Goal: Find contact information: Find contact information

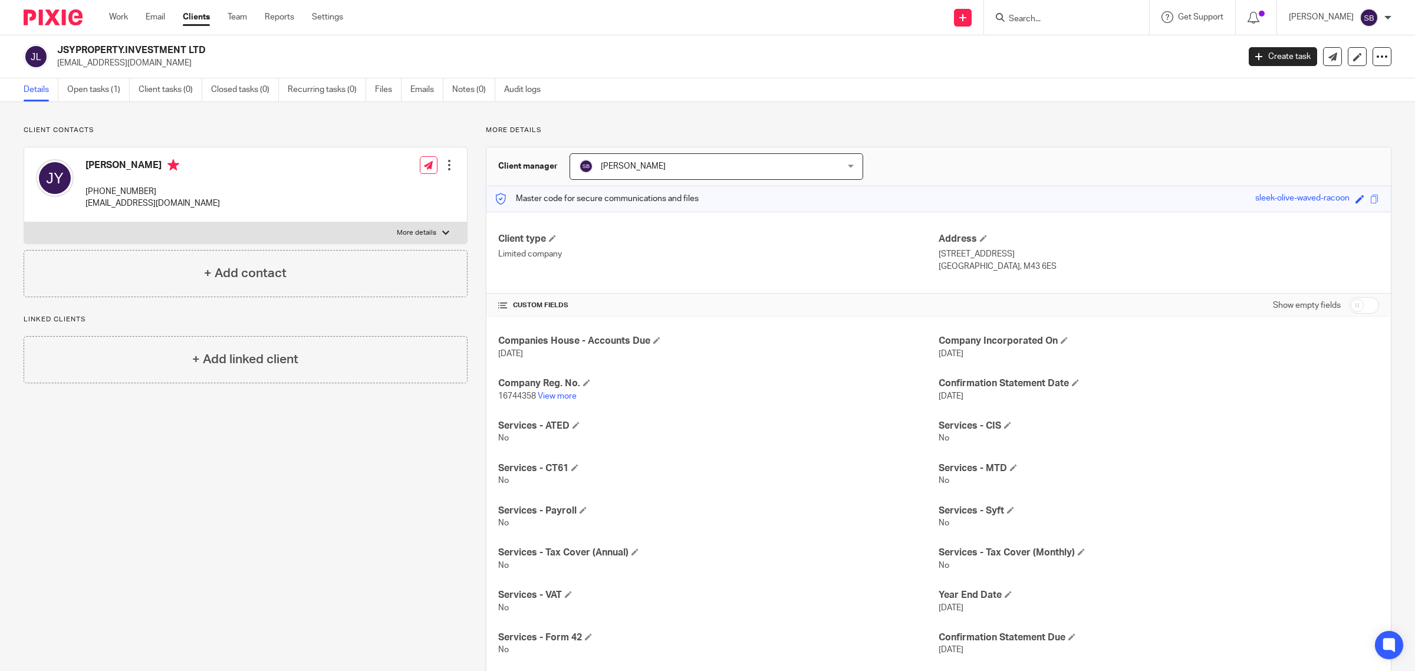
click at [1071, 15] on input "Search" at bounding box center [1060, 19] width 106 height 11
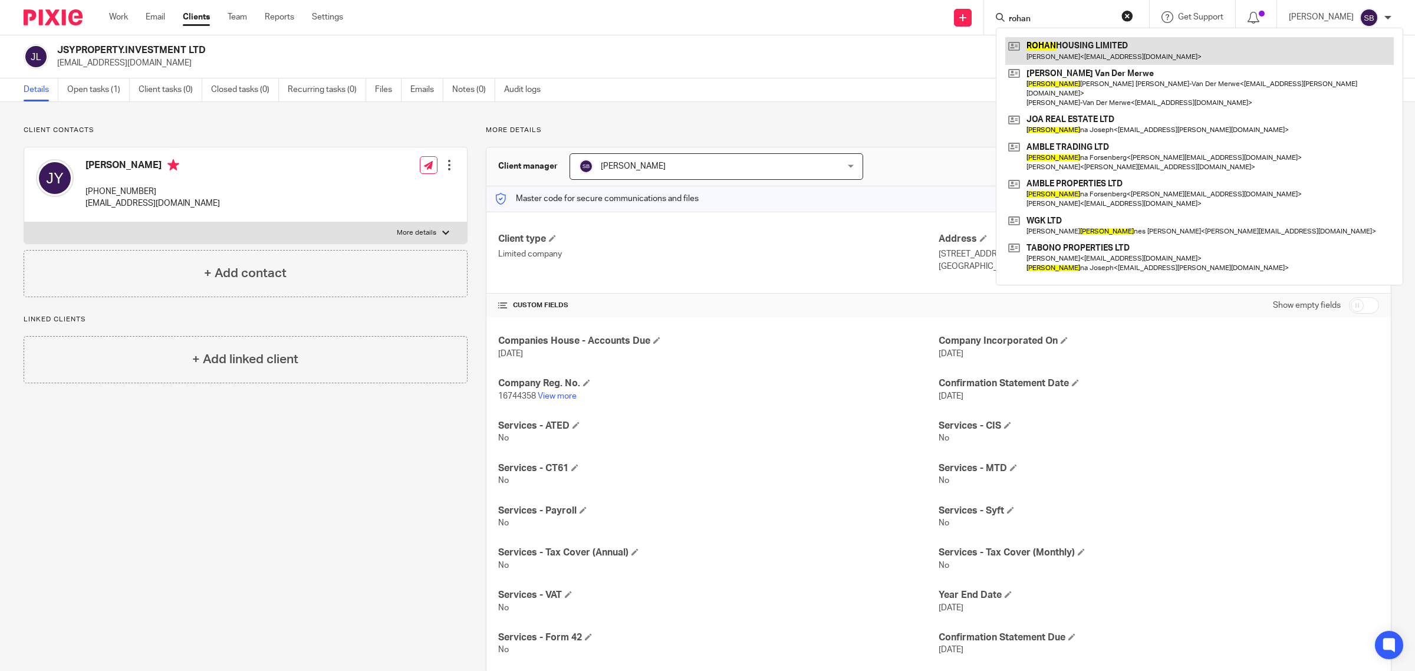
type input "rohan"
click at [1097, 45] on link at bounding box center [1199, 50] width 388 height 27
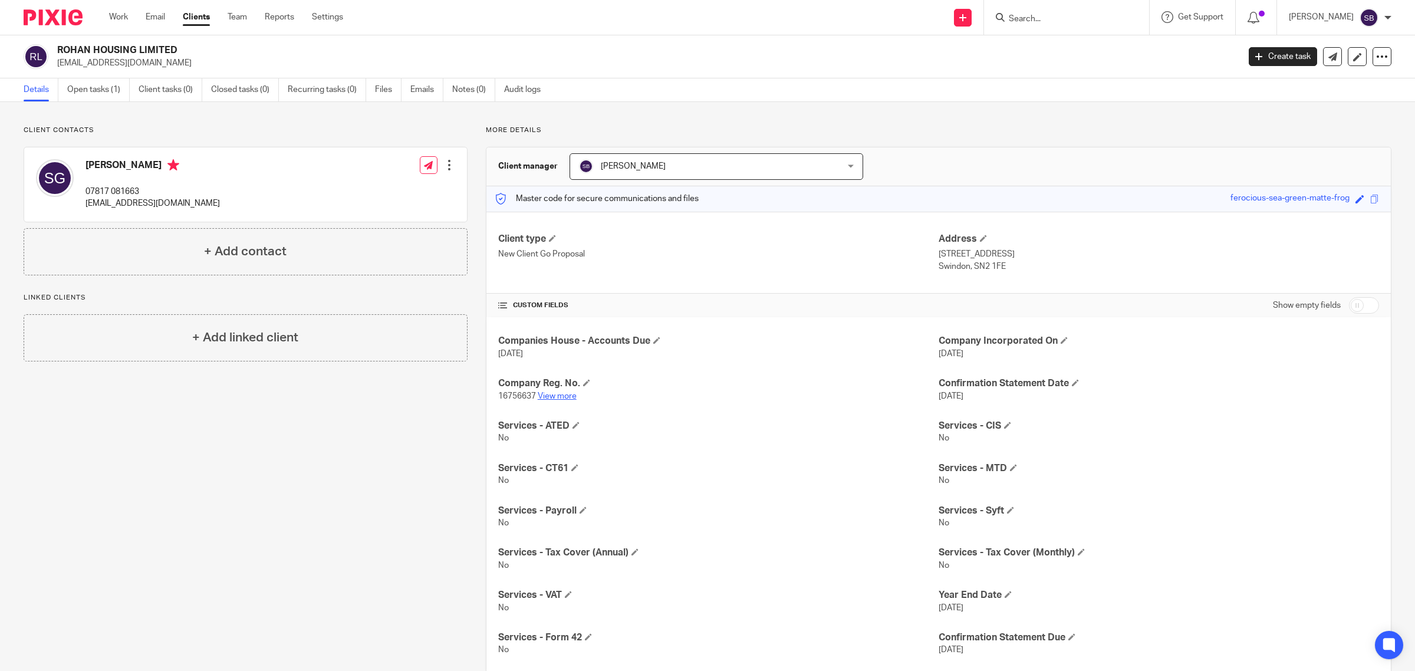
click at [552, 396] on link "View more" at bounding box center [557, 396] width 39 height 8
drag, startPoint x: 85, startPoint y: 187, endPoint x: 149, endPoint y: 186, distance: 63.7
click at [149, 186] on p "07817 081663" at bounding box center [152, 192] width 134 height 12
copy p "07817 081663"
drag, startPoint x: 87, startPoint y: 203, endPoint x: 249, endPoint y: 205, distance: 162.1
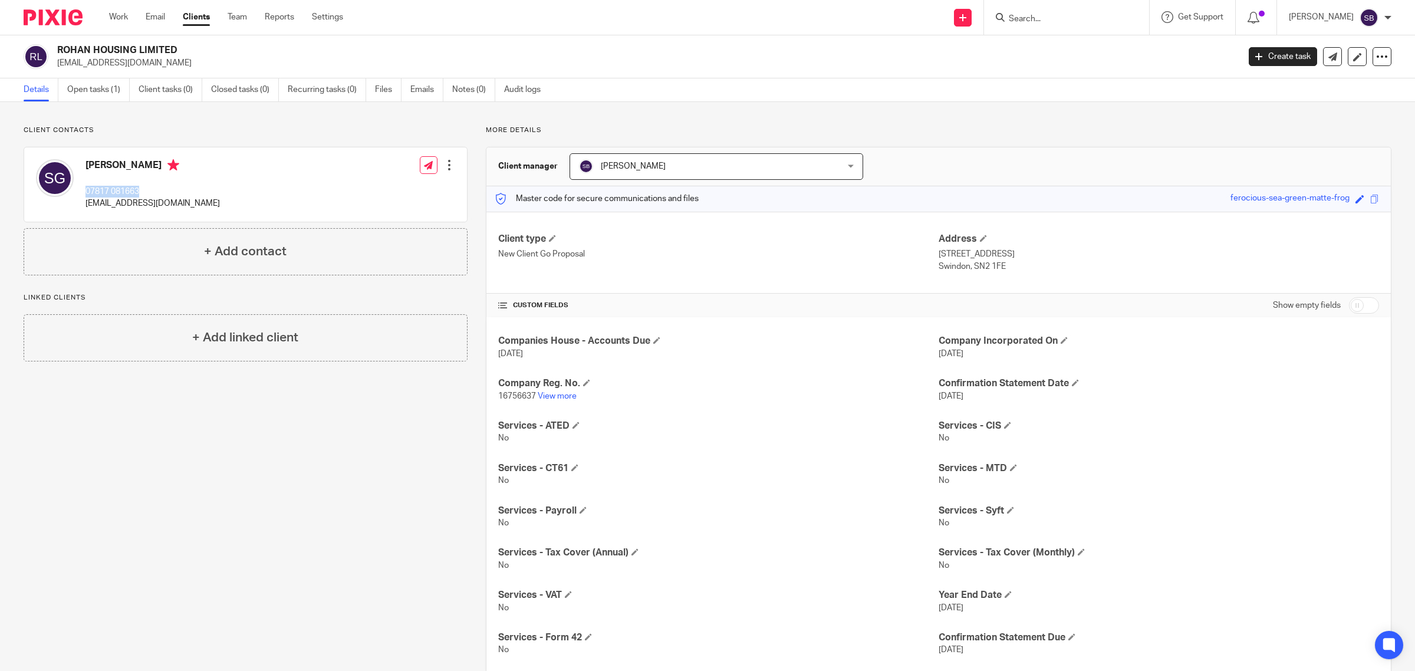
click at [249, 205] on div "Satish Gurushanthappa 07817 081663 satish.gurushanthappa@gmail.com Edit contact…" at bounding box center [245, 184] width 443 height 74
copy p "[EMAIL_ADDRESS][DOMAIN_NAME]"
click at [1061, 19] on input "Search" at bounding box center [1060, 19] width 106 height 11
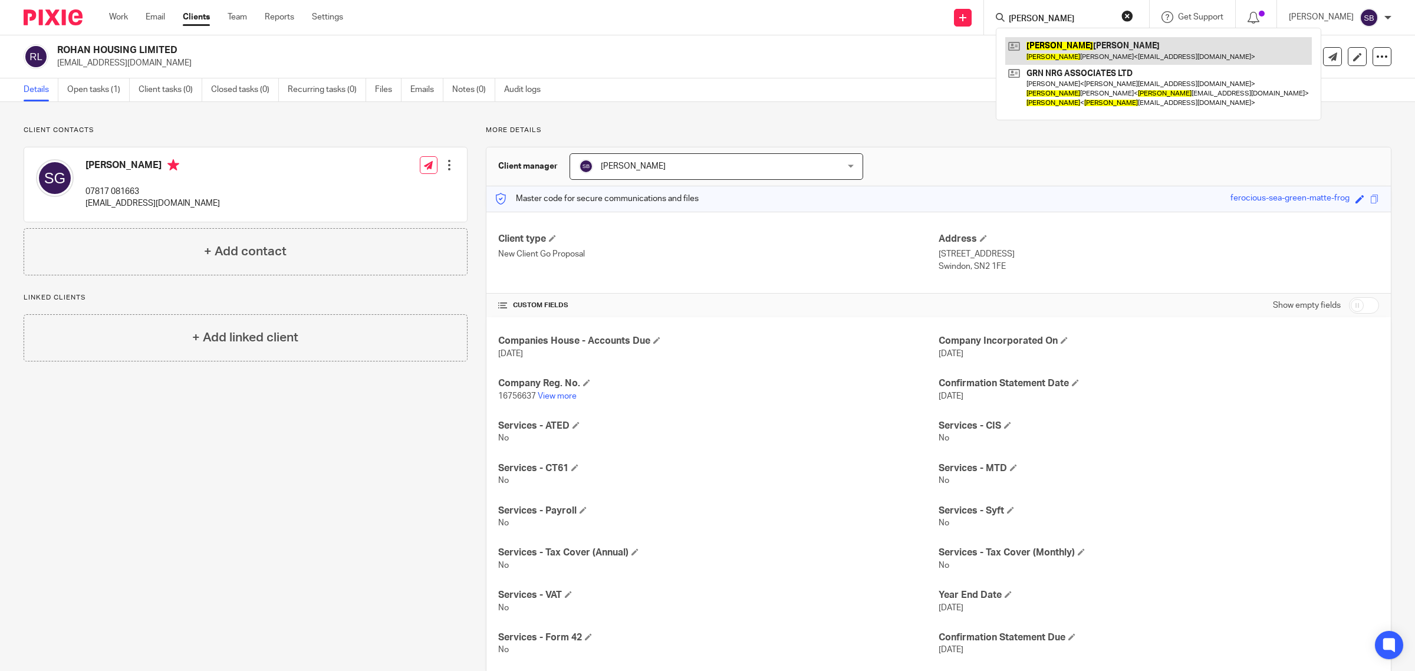
type input "alicia"
click at [1070, 60] on link at bounding box center [1158, 50] width 307 height 27
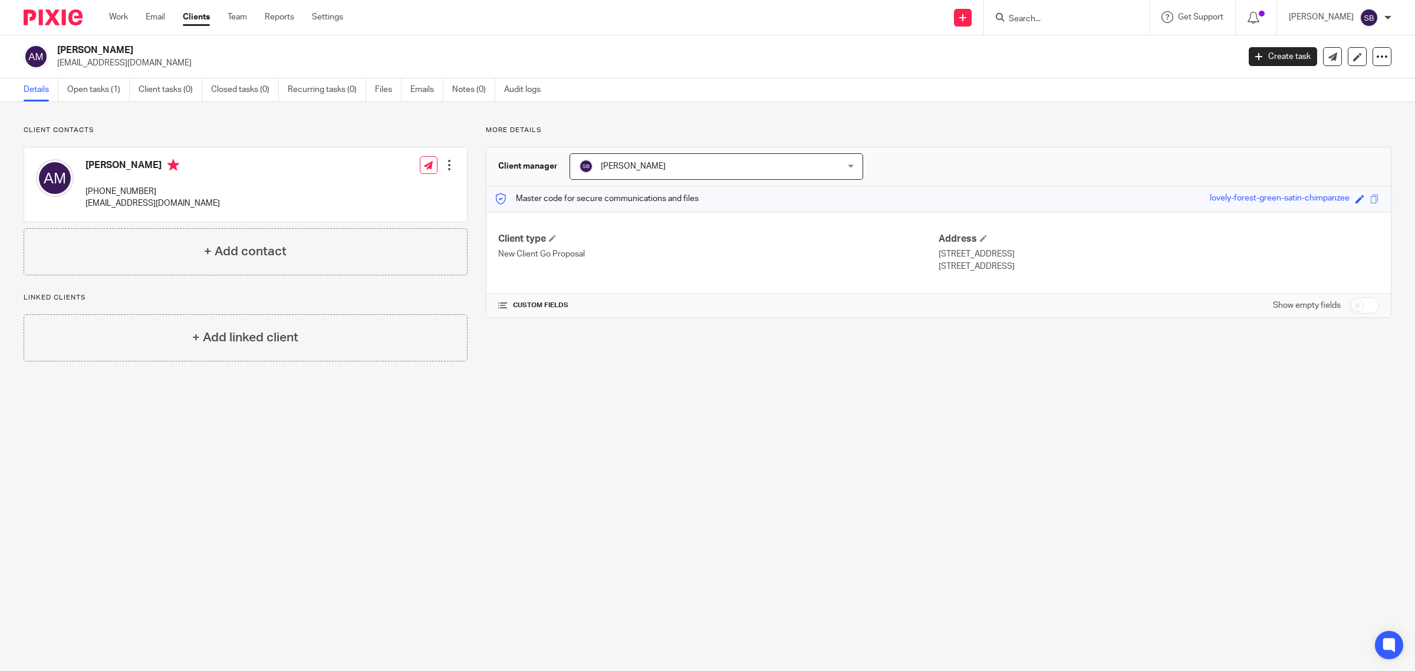
drag, startPoint x: 114, startPoint y: 163, endPoint x: 168, endPoint y: 163, distance: 54.2
click at [168, 163] on h4 "[PERSON_NAME]" at bounding box center [152, 166] width 134 height 15
copy h4 "[PERSON_NAME]"
click at [98, 62] on p "clyneperiel@virginmedia.com" at bounding box center [644, 63] width 1174 height 12
drag, startPoint x: 57, startPoint y: 61, endPoint x: 173, endPoint y: 65, distance: 116.2
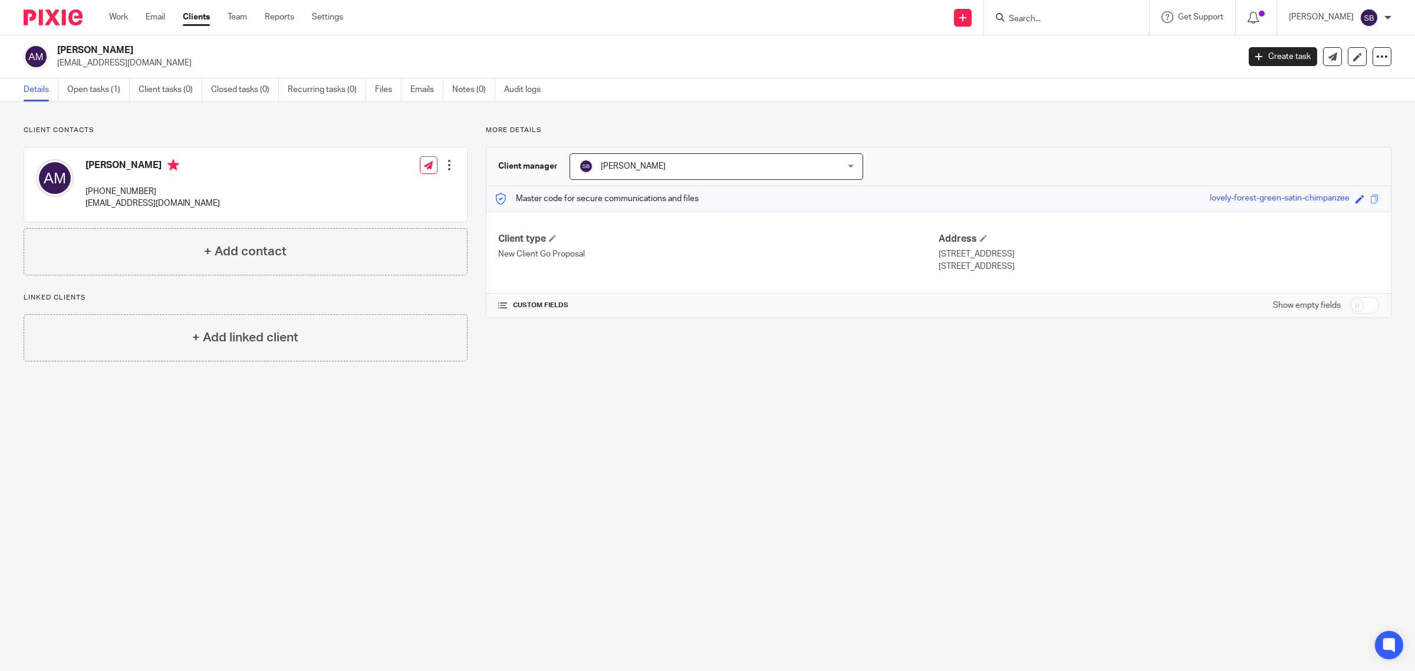
click at [173, 65] on p "clyneperiel@virginmedia.com" at bounding box center [644, 63] width 1174 height 12
copy p "clyneperiel@virginmedia.com"
drag, startPoint x: 87, startPoint y: 190, endPoint x: 149, endPoint y: 189, distance: 61.9
click at [149, 189] on p "+447795664997" at bounding box center [152, 192] width 134 height 12
copy p "+447795664997"
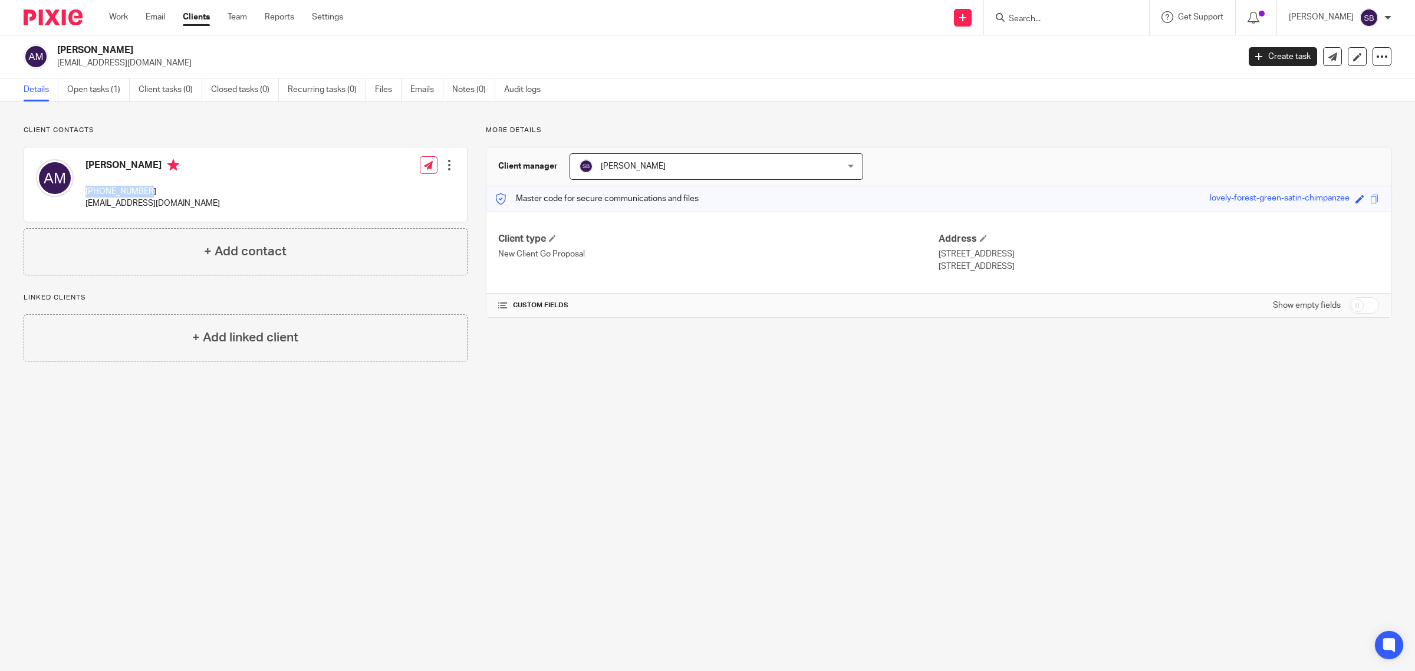
drag, startPoint x: 57, startPoint y: 61, endPoint x: 193, endPoint y: 58, distance: 136.2
click at [193, 58] on p "clyneperiel@virginmedia.com" at bounding box center [644, 63] width 1174 height 12
copy p "clyneperiel@virginmedia.com"
click at [1032, 18] on input "Search" at bounding box center [1060, 19] width 106 height 11
type input "jsy"
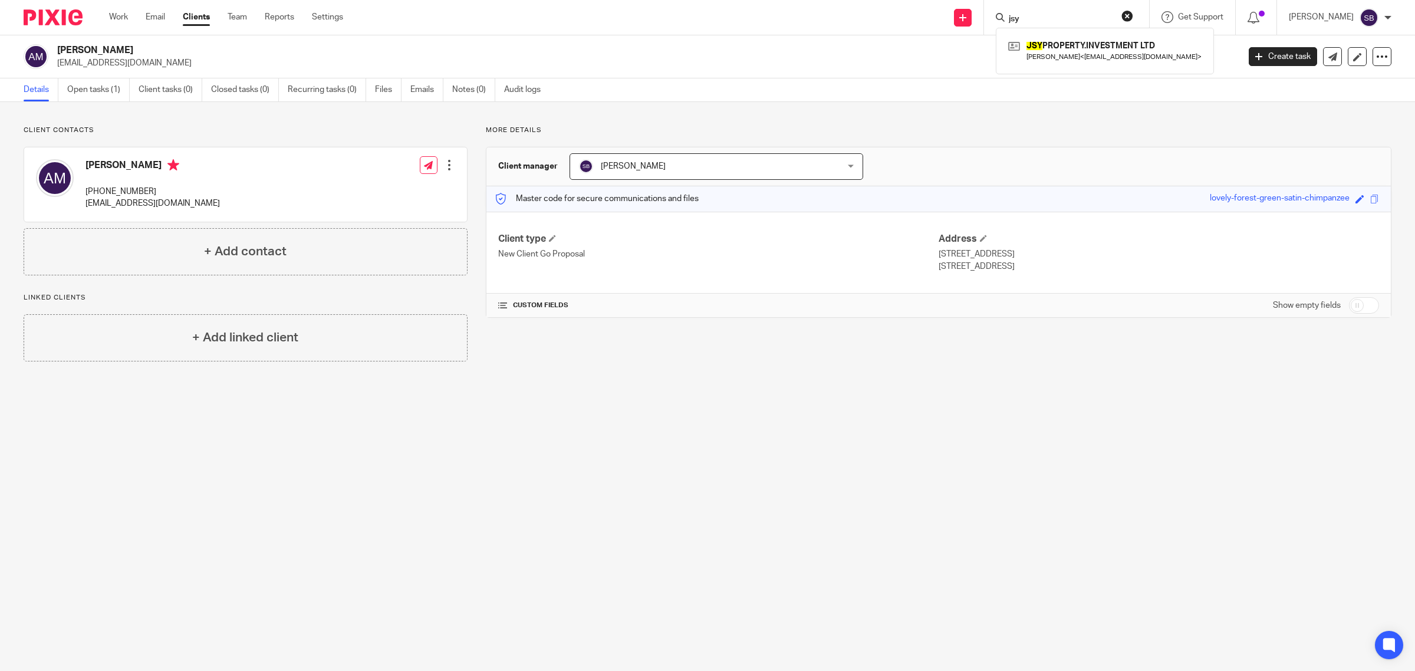
click at [1063, 139] on div "More details Client manager Steve Bicknell Steve Bicknell Abi Aiyegbayo Adam Do…" at bounding box center [929, 244] width 924 height 236
click at [1032, 17] on input "Search" at bounding box center [1060, 19] width 106 height 11
drag, startPoint x: 115, startPoint y: 169, endPoint x: 169, endPoint y: 163, distance: 54.5
click at [169, 163] on h4 "Alicia Periel Martin" at bounding box center [152, 166] width 134 height 15
copy h4 "Periel Martin"
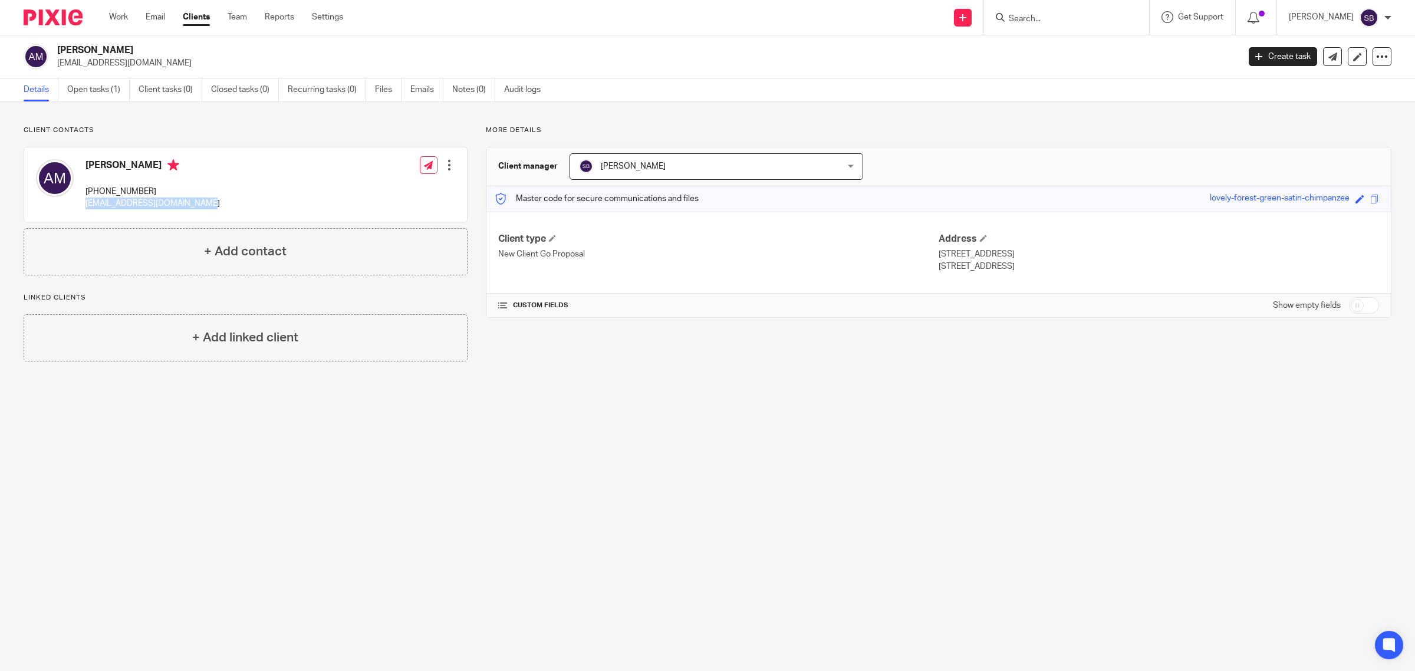
drag, startPoint x: 90, startPoint y: 203, endPoint x: 200, endPoint y: 204, distance: 110.2
click at [200, 204] on div "Alicia Periel Martin +447795664997 clyneperiel@virginmedia.com Edit contact Cre…" at bounding box center [245, 184] width 443 height 74
copy p "clyneperiel@virginmedia.com"
drag, startPoint x: 85, startPoint y: 162, endPoint x: 169, endPoint y: 161, distance: 83.1
click at [169, 161] on h4 "Alicia Periel Martin" at bounding box center [152, 166] width 134 height 15
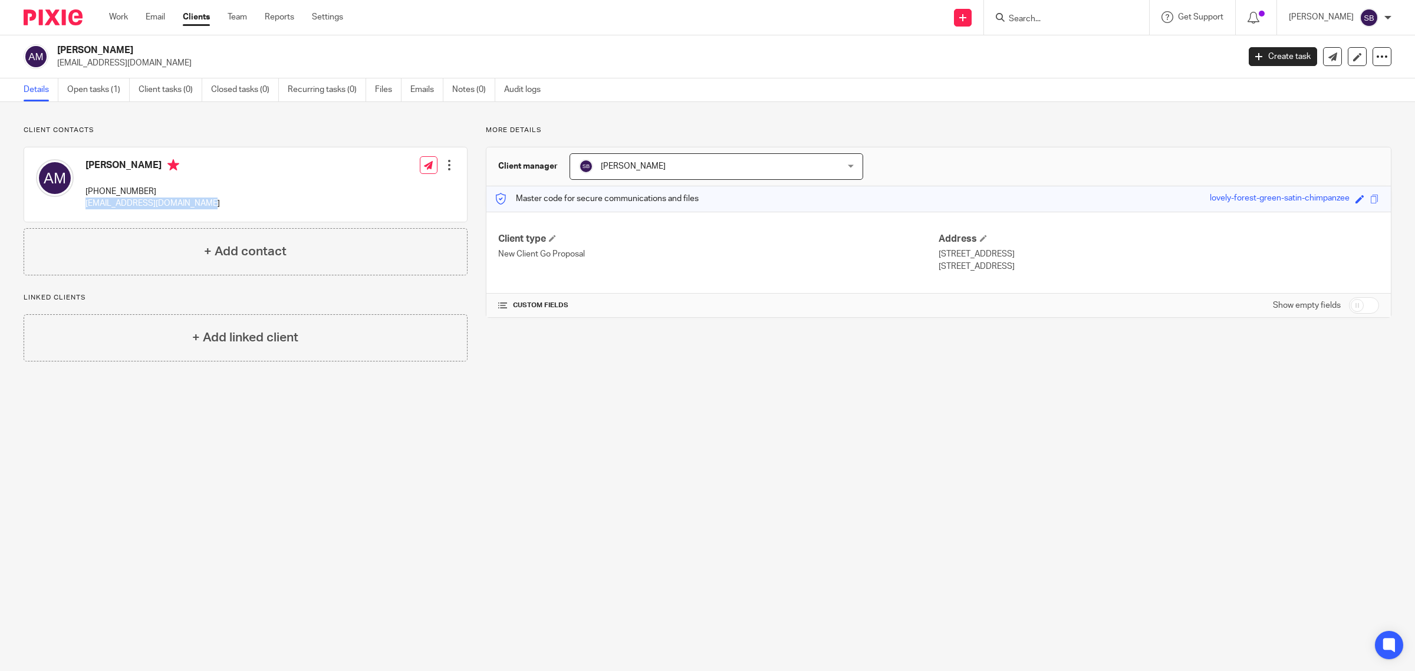
copy h4 "Alicia Periel Martin"
click at [553, 236] on span at bounding box center [552, 238] width 7 height 7
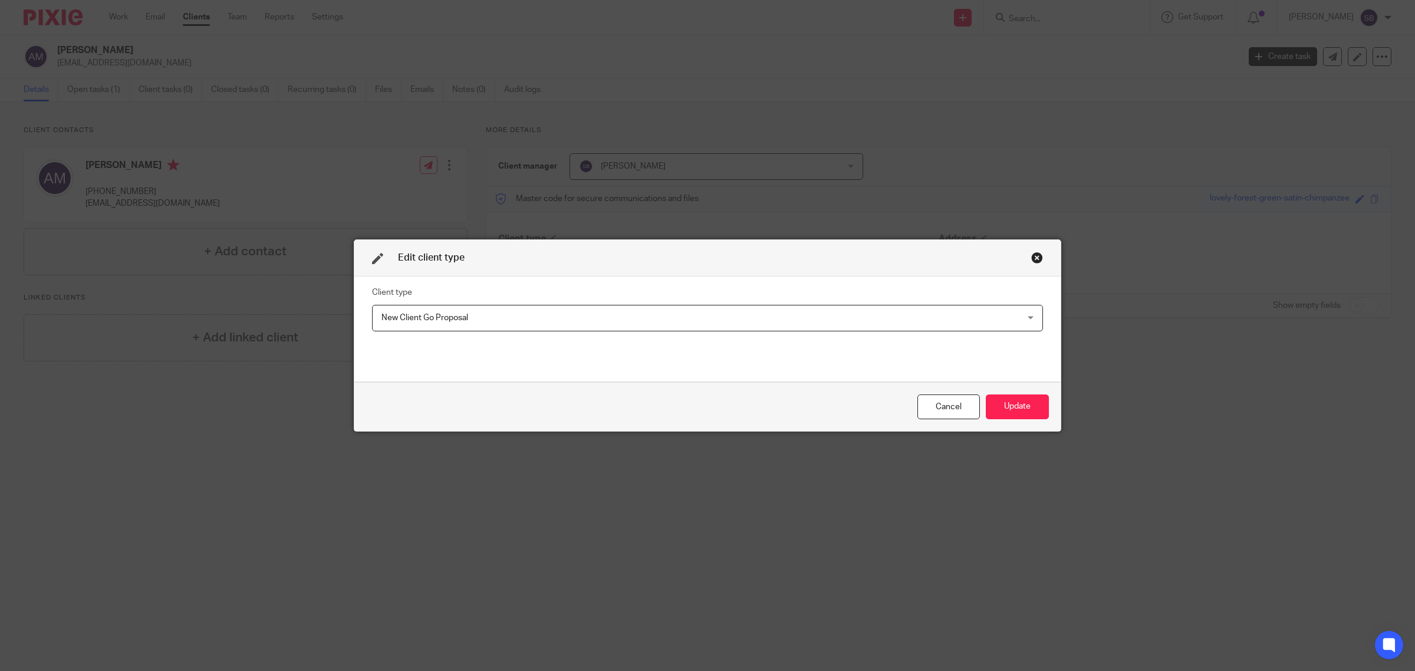
click at [490, 312] on span "New Client Go Proposal" at bounding box center [645, 317] width 529 height 25
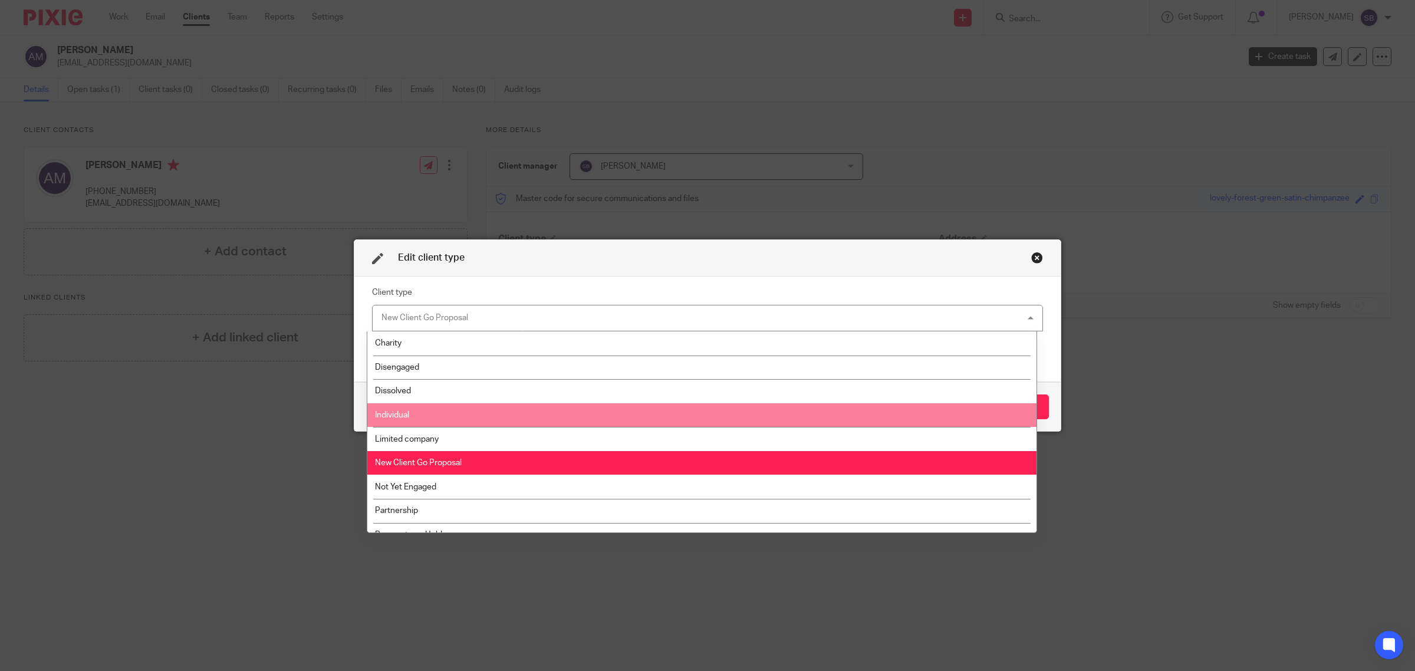
click at [457, 423] on li "Individual" at bounding box center [702, 415] width 670 height 24
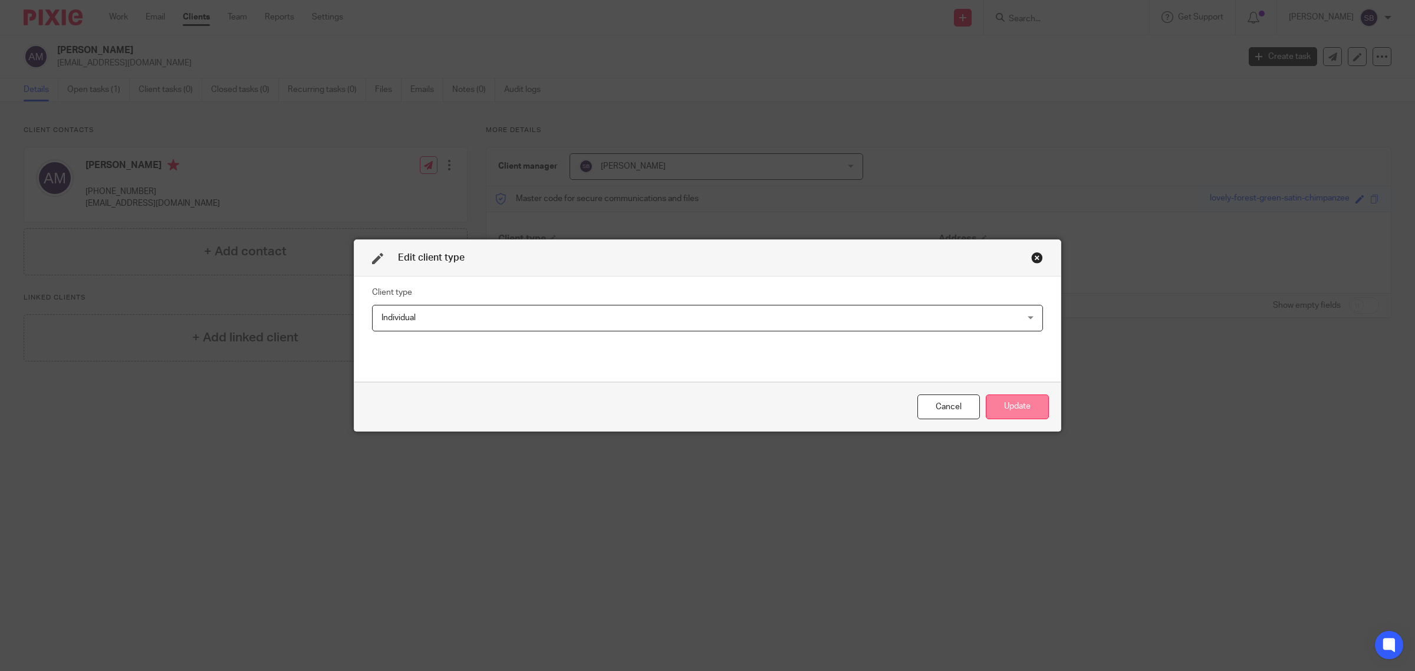
click at [1027, 407] on button "Update" at bounding box center [1017, 406] width 63 height 25
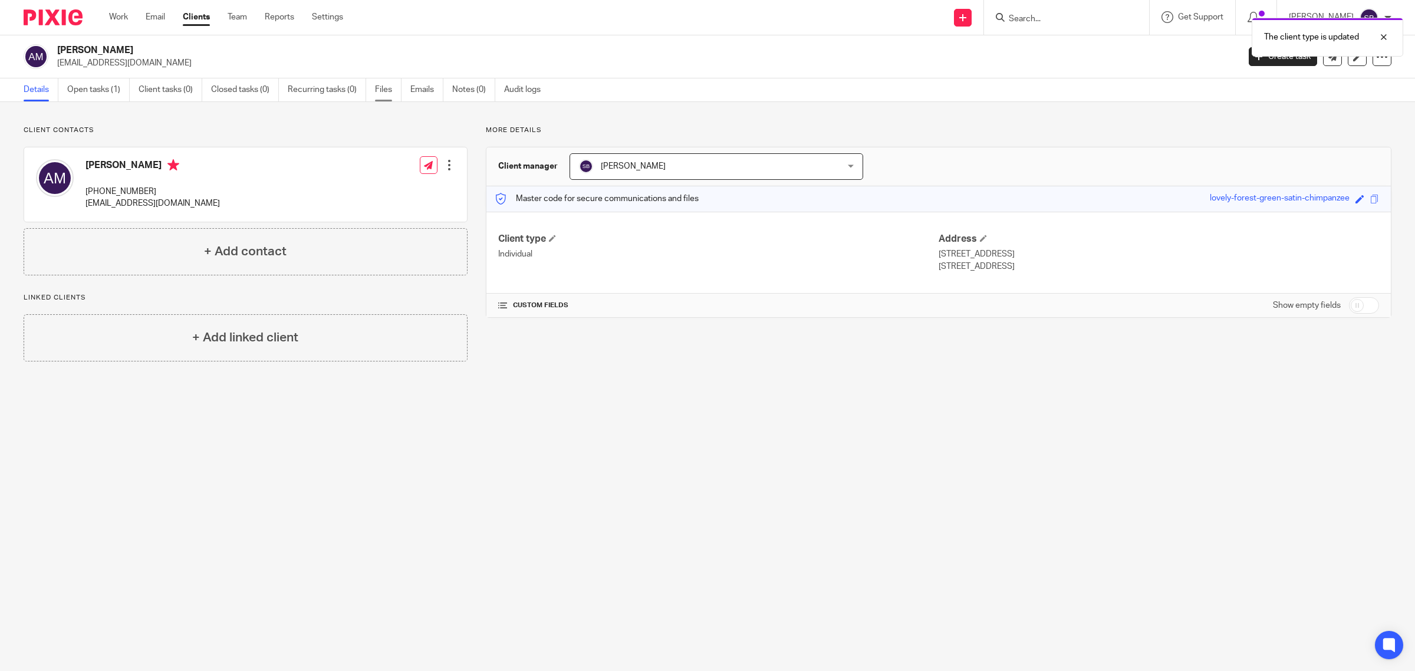
click at [376, 90] on link "Files" at bounding box center [388, 89] width 27 height 23
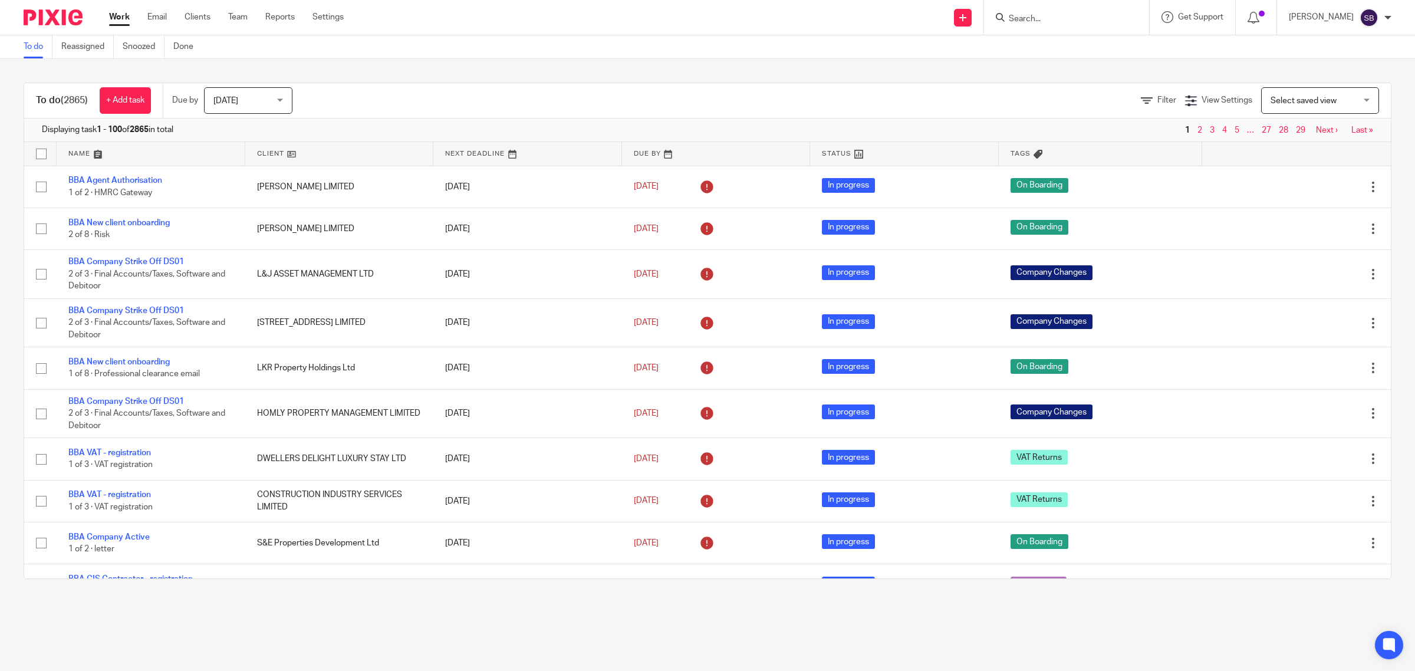
click at [1067, 16] on input "Search" at bounding box center [1060, 19] width 106 height 11
type input "jsy"
click at [1098, 49] on link at bounding box center [1104, 50] width 199 height 27
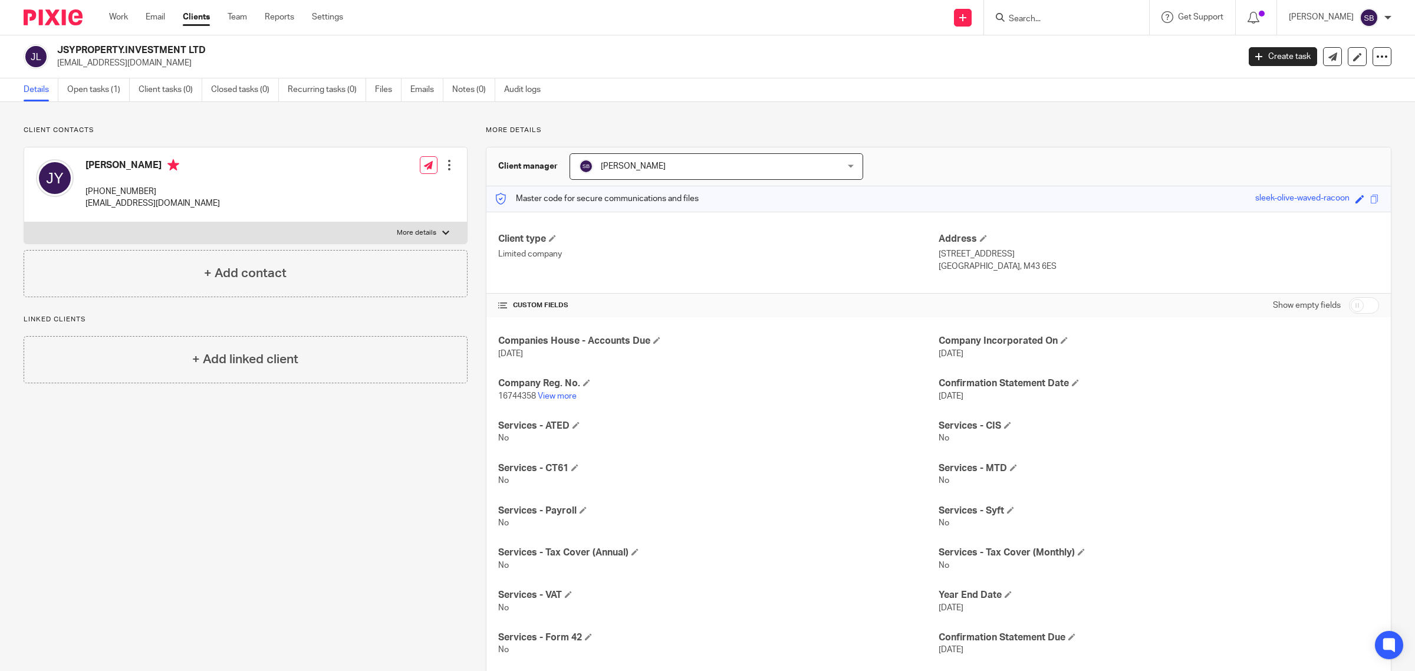
click at [1064, 21] on input "Search" at bounding box center [1060, 19] width 106 height 11
type input "roh"
click at [1073, 53] on link at bounding box center [1104, 50] width 199 height 27
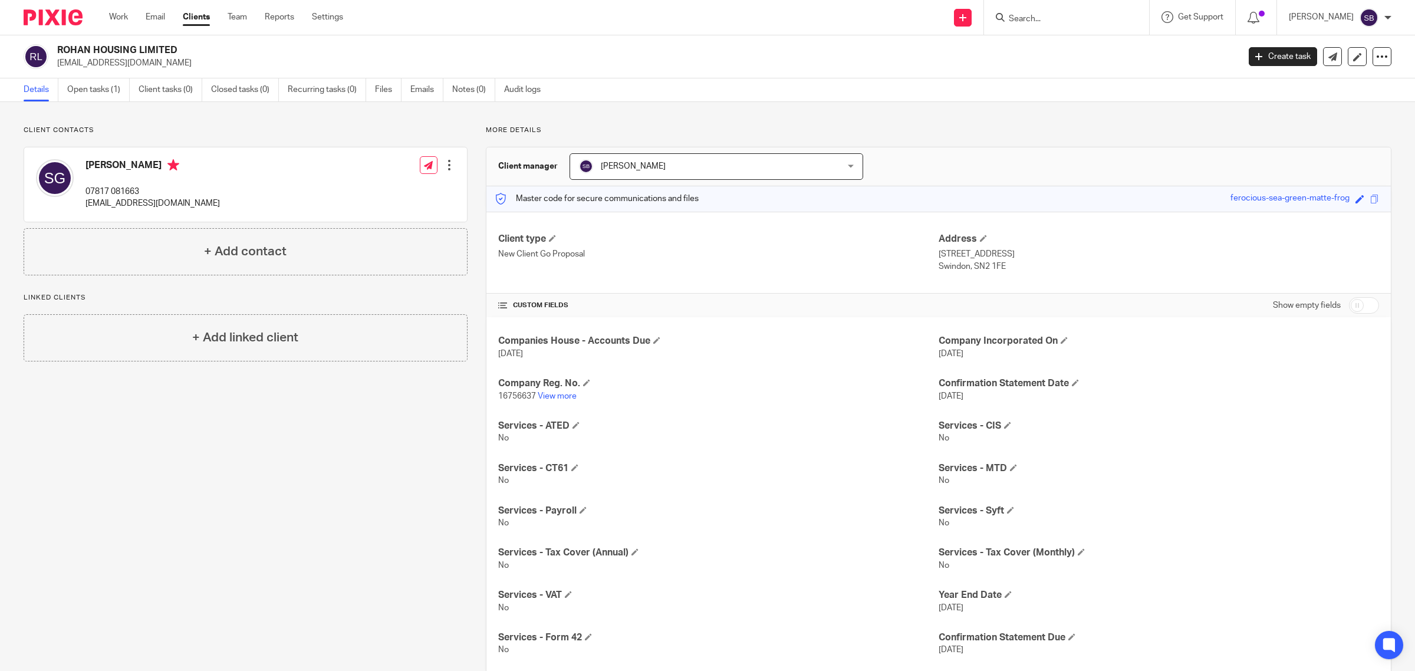
click at [115, 165] on h4 "[PERSON_NAME]" at bounding box center [152, 166] width 134 height 15
drag, startPoint x: 118, startPoint y: 166, endPoint x: 189, endPoint y: 167, distance: 70.7
click at [189, 167] on h4 "Satish Gurushanthappa" at bounding box center [152, 166] width 134 height 15
copy h4 "Gurushanthappa"
drag, startPoint x: 84, startPoint y: 205, endPoint x: 232, endPoint y: 202, distance: 147.4
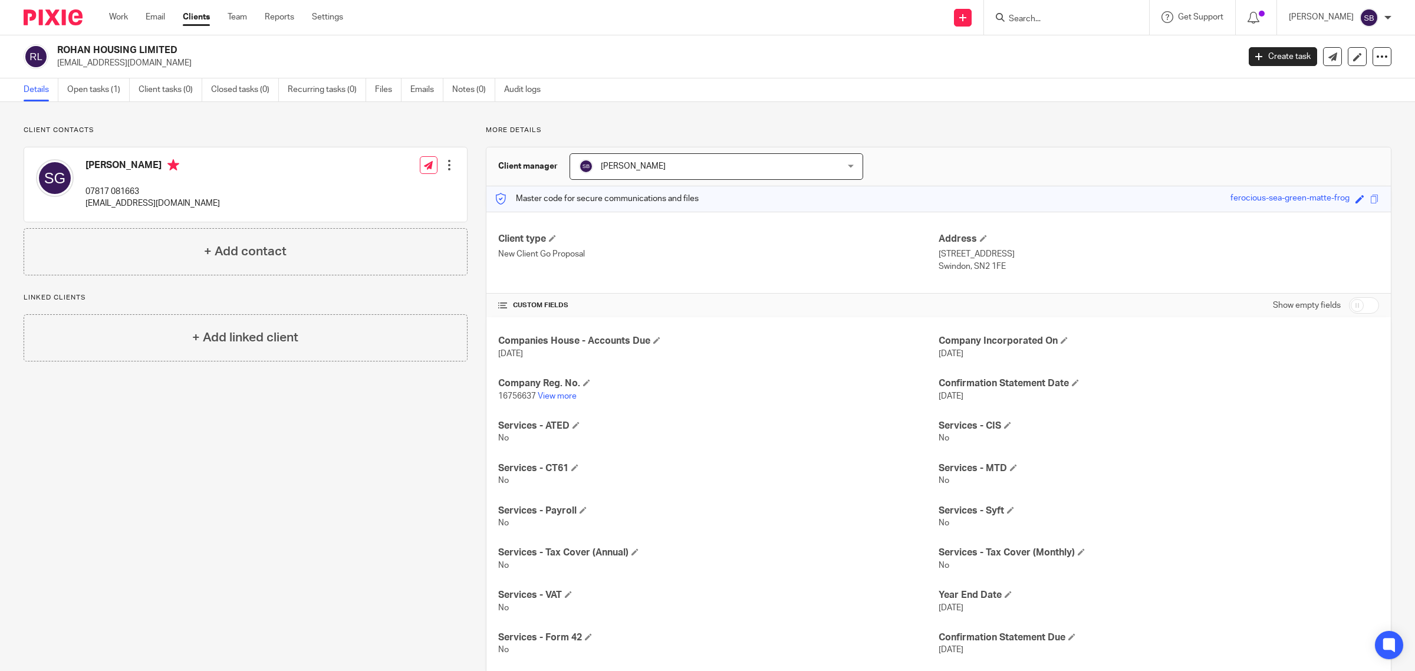
click at [232, 202] on div "Satish Gurushanthappa 07817 081663 satish.gurushanthappa@gmail.com Edit contact…" at bounding box center [245, 184] width 443 height 74
copy p "satish.gurushanthappa@gmail.com"
drag, startPoint x: 85, startPoint y: 192, endPoint x: 142, endPoint y: 192, distance: 56.6
click at [142, 192] on p "07817 081663" at bounding box center [152, 192] width 134 height 12
copy p "07817 081663"
